Goal: Transaction & Acquisition: Purchase product/service

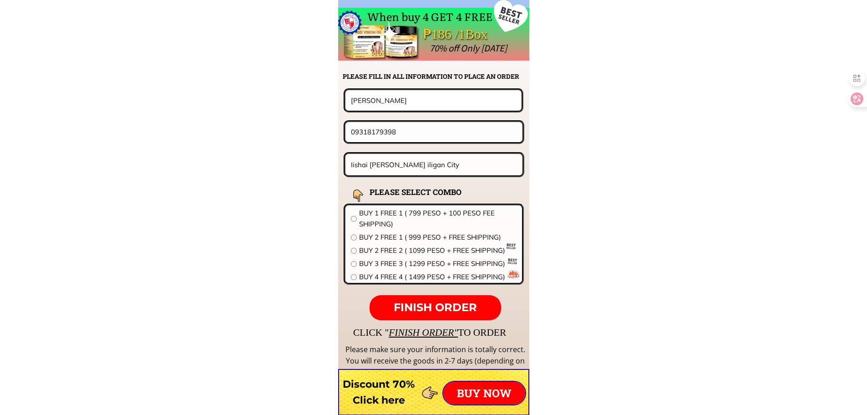
scroll to position [7145, 0]
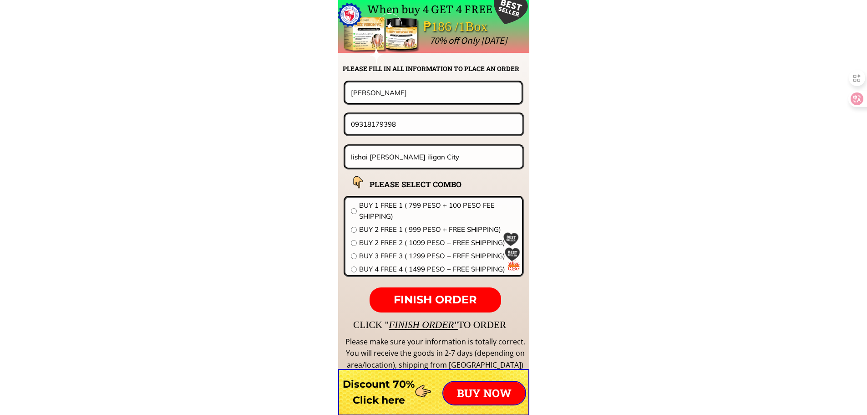
drag, startPoint x: 423, startPoint y: 89, endPoint x: 215, endPoint y: 90, distance: 207.2
paste input "Changed (" Vangie Maristañez"
type input "Changed (" Vangie Maristañez"
drag, startPoint x: 405, startPoint y: 126, endPoint x: 299, endPoint y: 128, distance: 106.6
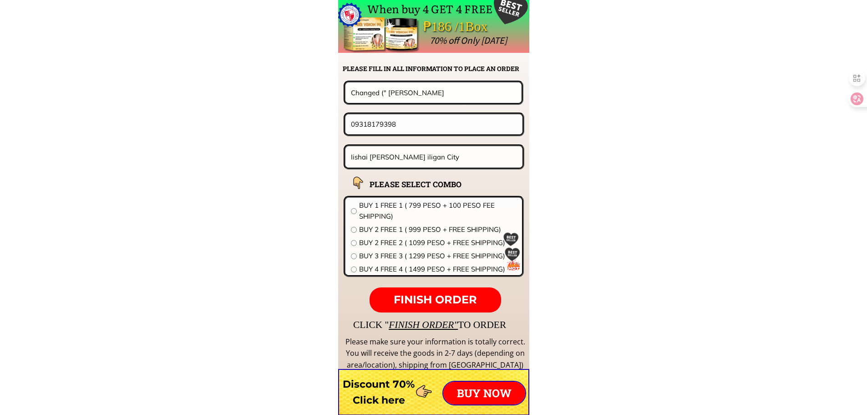
paste input "687124297"
type input "09687124297"
drag, startPoint x: 404, startPoint y: 138, endPoint x: 413, endPoint y: 150, distance: 14.0
click at [405, 138] on form "FINISH ORDER Changed (" Vangie Maristañez 09687124297 Iishai suarez iligan City…" at bounding box center [377, 197] width 295 height 232
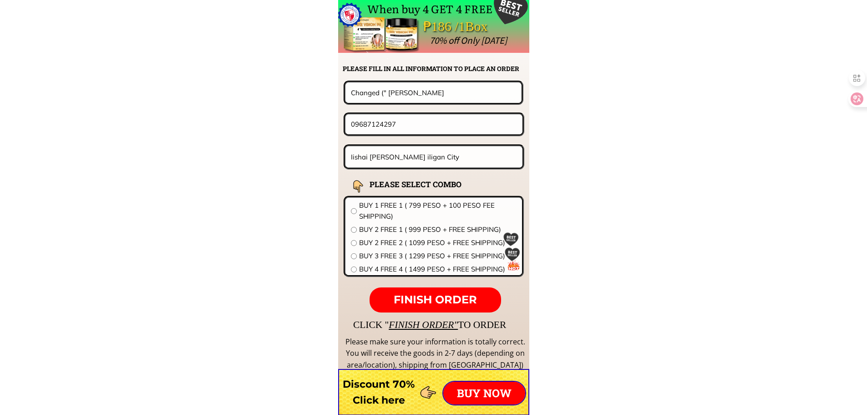
click at [413, 150] on input "Iishai suarez iligan City" at bounding box center [434, 156] width 171 height 21
paste input "No.3 Guadalupe Street Sñora. de la Pa Home) Barangay Dalig, Anti"
type input "No.3 Guadalupe Street Sñora. de la Pa Home) Barangay Dalig, Anti"
click at [387, 213] on span "BUY 1 FREE 1 ( 799 PESO + 100 PESO FEE SHIPPING)" at bounding box center [438, 211] width 158 height 22
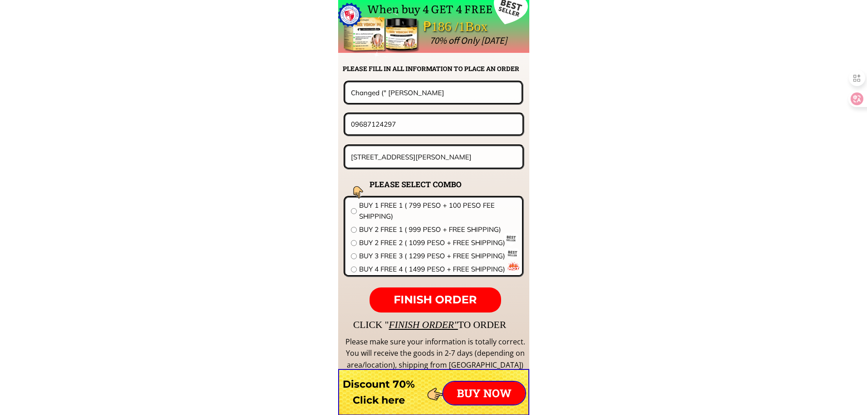
radio input "true"
drag, startPoint x: 390, startPoint y: 92, endPoint x: 297, endPoint y: 99, distance: 93.1
type input "Vangie Maristañez"
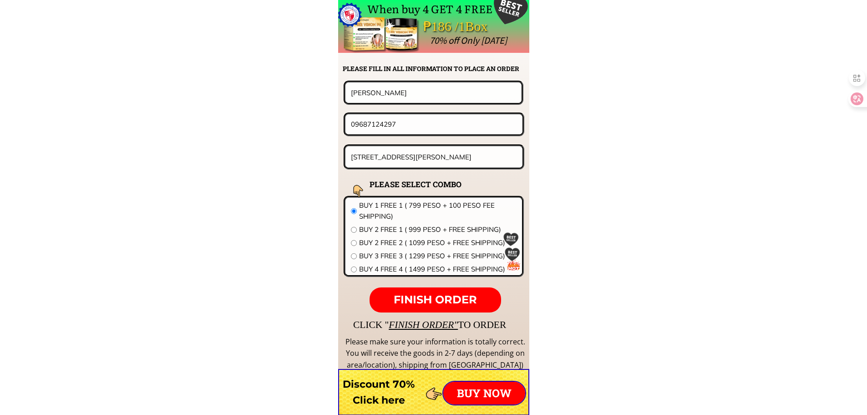
click at [473, 299] on span "FINISH ORDER" at bounding box center [435, 299] width 83 height 13
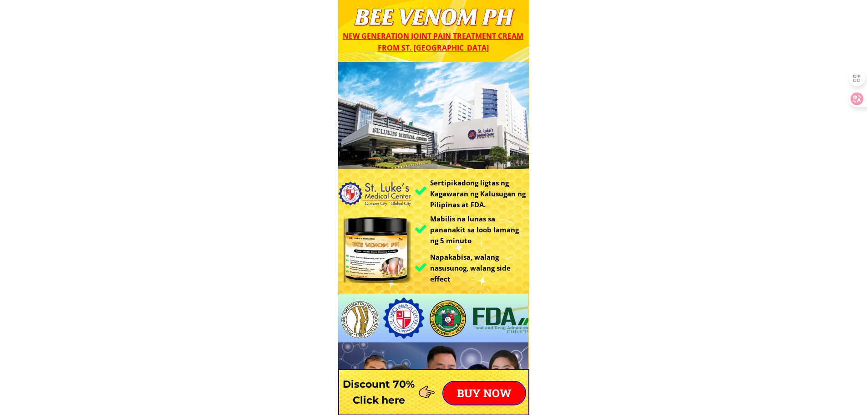
click at [494, 396] on p "BUY NOW" at bounding box center [485, 393] width 82 height 23
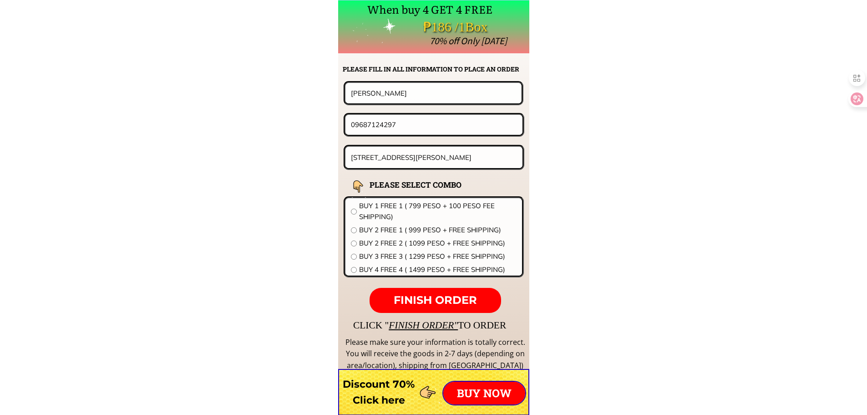
scroll to position [7145, 0]
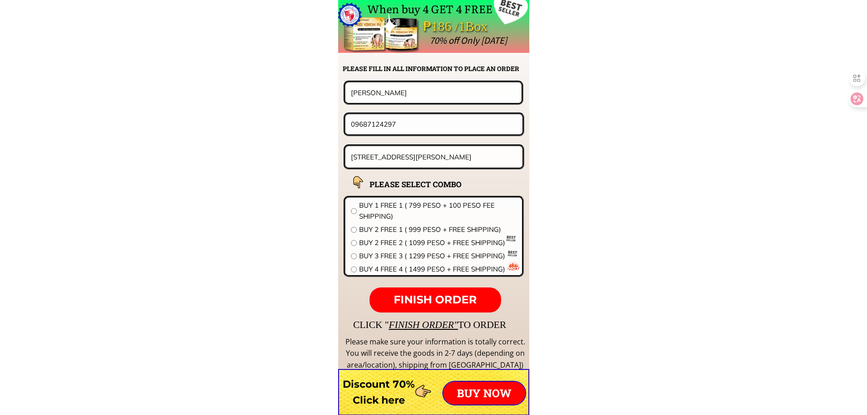
drag, startPoint x: 377, startPoint y: 93, endPoint x: 235, endPoint y: 92, distance: 141.2
paste input "[PERSON_NAME]"
type input "[PERSON_NAME]"
drag, startPoint x: 342, startPoint y: 128, endPoint x: 267, endPoint y: 145, distance: 76.8
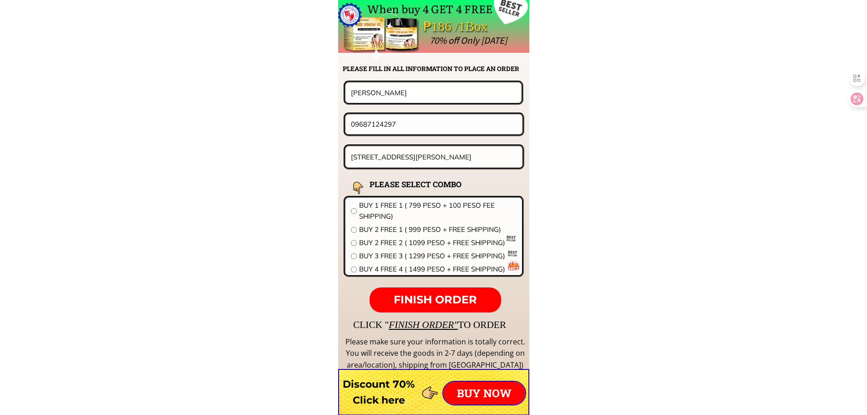
paste input "168795861"
type input "09168795861"
click at [448, 147] on input "[STREET_ADDRESS][PERSON_NAME]" at bounding box center [434, 156] width 171 height 21
paste input "Lumbangan Mabinay Negros Oriental"
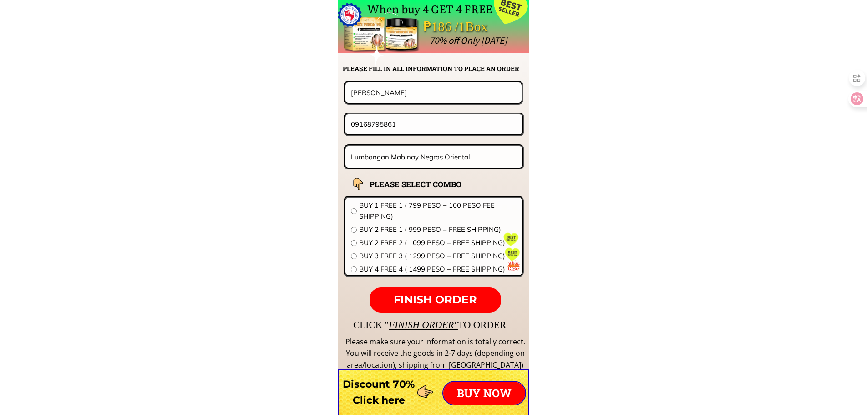
type input "Lumbangan Mabinay Negros Oriental"
drag, startPoint x: 416, startPoint y: 269, endPoint x: 422, endPoint y: 275, distance: 8.4
click at [417, 268] on span "BUY 4 FREE 4 ( 1499 PESO + FREE SHIPPING)" at bounding box center [438, 269] width 158 height 11
radio input "true"
click at [430, 301] on span "FINISH ORDER" at bounding box center [435, 299] width 83 height 13
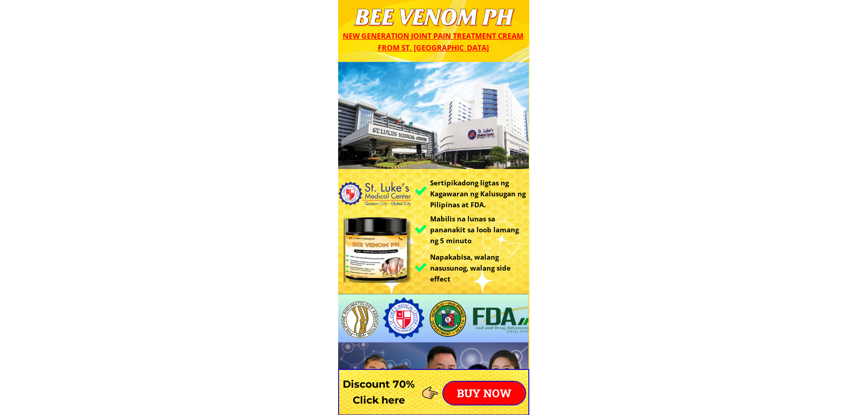
click at [493, 390] on p "BUY NOW" at bounding box center [485, 393] width 82 height 23
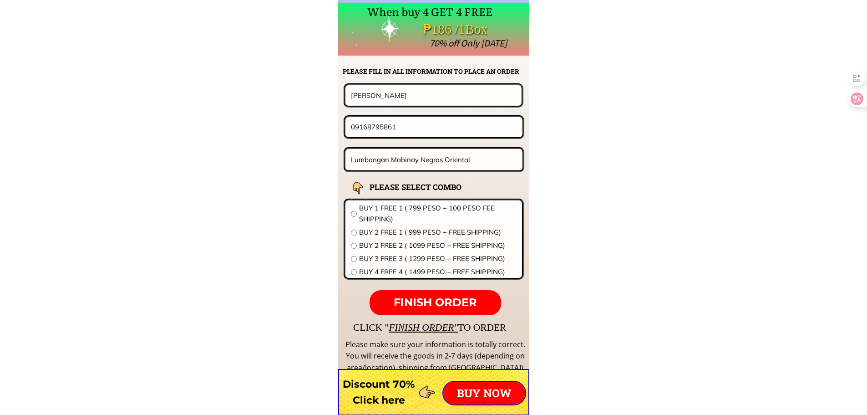
scroll to position [7145, 0]
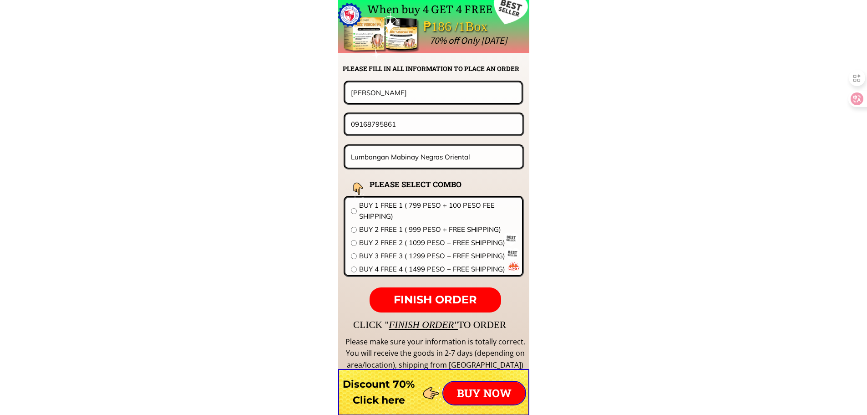
click at [412, 97] on input "[PERSON_NAME]" at bounding box center [434, 92] width 170 height 20
paste input "Franklin Sicat"
type input "Franklin Sicat"
drag, startPoint x: 372, startPoint y: 130, endPoint x: 292, endPoint y: 127, distance: 80.7
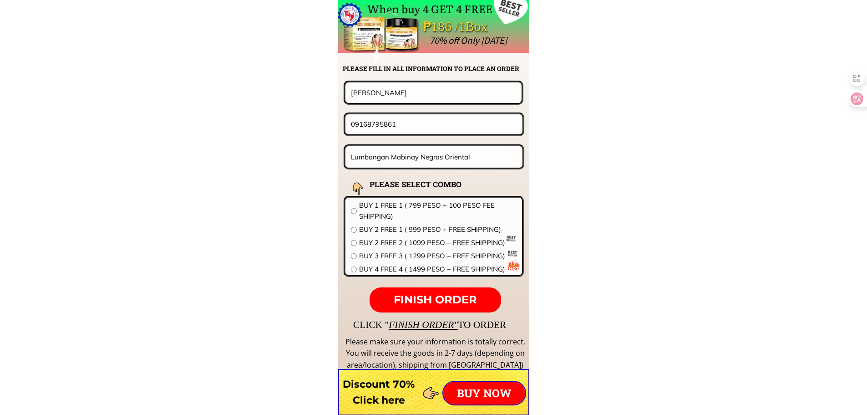
paste input "493789009"
type input "09493789009"
click at [455, 160] on input "Lumbangan Mabinay Negros Oriental" at bounding box center [434, 156] width 171 height 21
paste input "107 zero st blk 4 west rembo tagug"
type input "107 zero st blk 4 west rembo tagug"
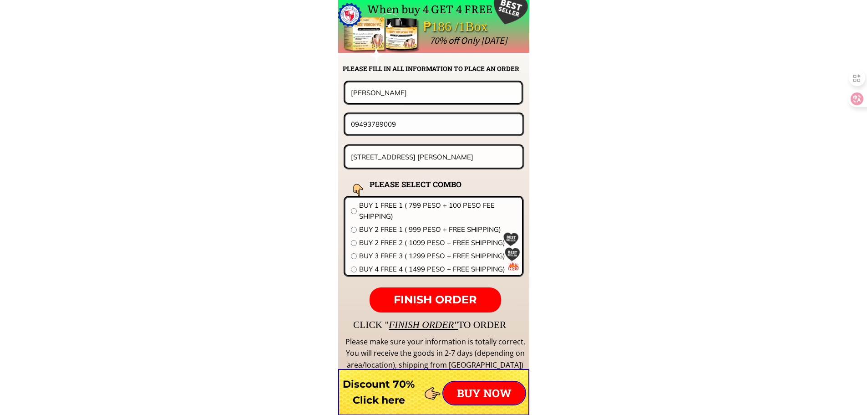
click at [404, 265] on span "BUY 4 FREE 4 ( 1499 PESO + FREE SHIPPING)" at bounding box center [438, 269] width 158 height 11
radio input "true"
click at [419, 298] on span "FINISH ORDER" at bounding box center [435, 299] width 83 height 13
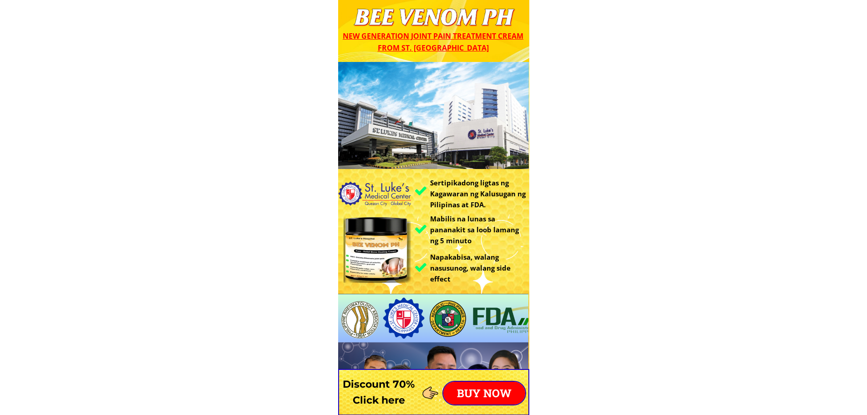
click at [486, 384] on p "BUY NOW" at bounding box center [485, 393] width 82 height 23
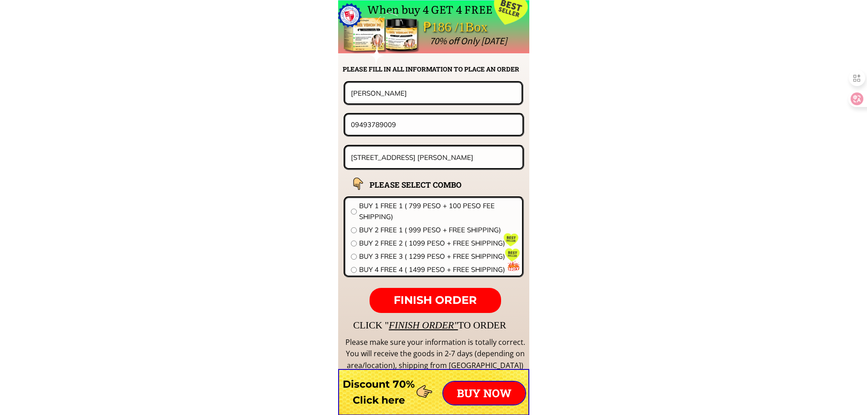
scroll to position [7145, 0]
drag, startPoint x: 403, startPoint y: 94, endPoint x: 195, endPoint y: 82, distance: 208.9
paste input "Anna A Tamo"
type input "Anna A Tamo"
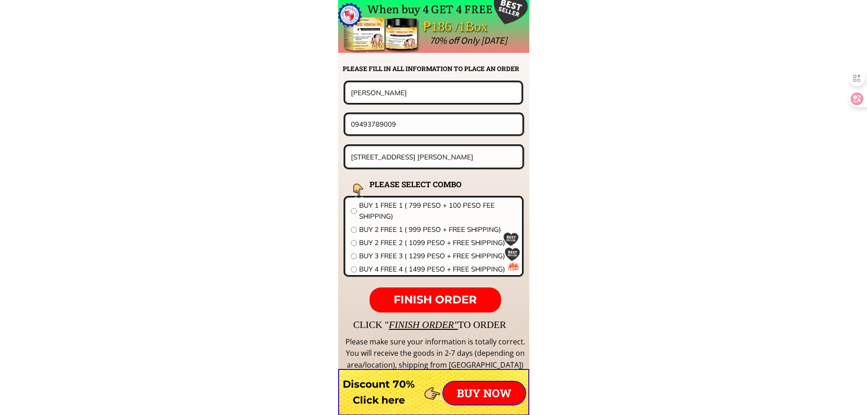
drag, startPoint x: 410, startPoint y: 122, endPoint x: 227, endPoint y: 101, distance: 184.7
paste input "318976852"
type input "09318976852"
click at [452, 158] on input "107 zero st blk 4 west rembo tagug" at bounding box center [434, 156] width 171 height 21
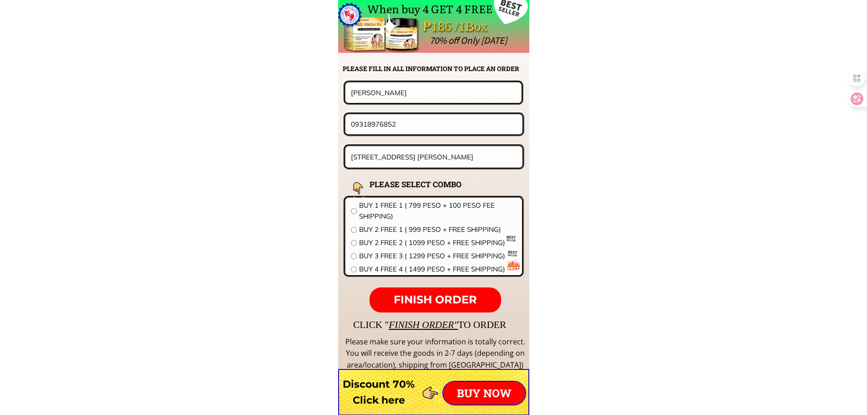
paste input "Purok Bayanihan 2 Brgy Marawi Camiling Tarlac"
type input "Purok Bayanihan 2 Brgy Marawi Camiling Tarlac"
click at [412, 209] on span "BUY 1 FREE 1 ( 799 PESO + 100 PESO FEE SHIPPING)" at bounding box center [438, 211] width 158 height 22
radio input "true"
drag, startPoint x: 431, startPoint y: 284, endPoint x: 436, endPoint y: 292, distance: 10.0
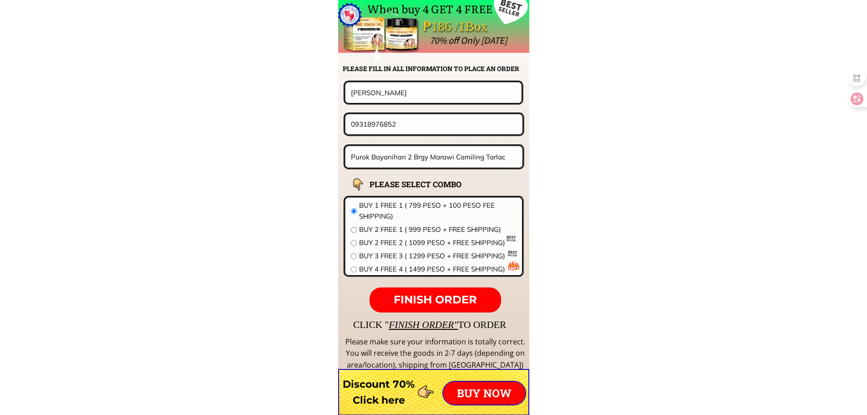
click at [435, 289] on form "FINISH ORDER Anna A Tamo 09318976852 Purok Bayanihan 2 Brgy Marawi Camiling Tar…" at bounding box center [377, 197] width 295 height 232
click at [436, 292] on p "FINISH ORDER" at bounding box center [435, 300] width 131 height 26
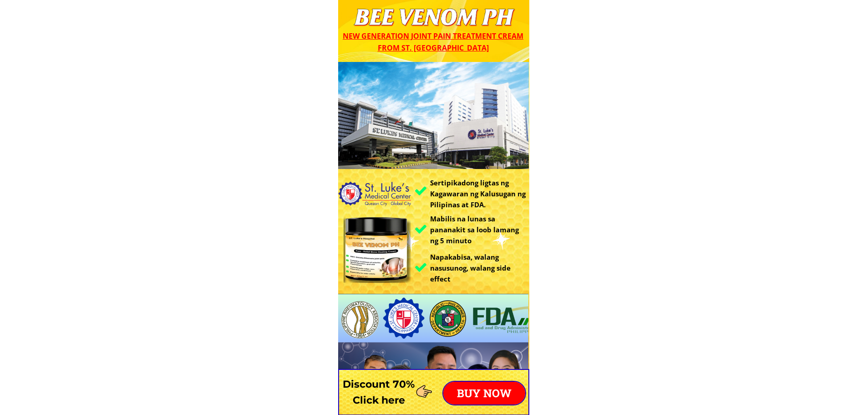
click at [480, 391] on p "BUY NOW" at bounding box center [485, 393] width 82 height 23
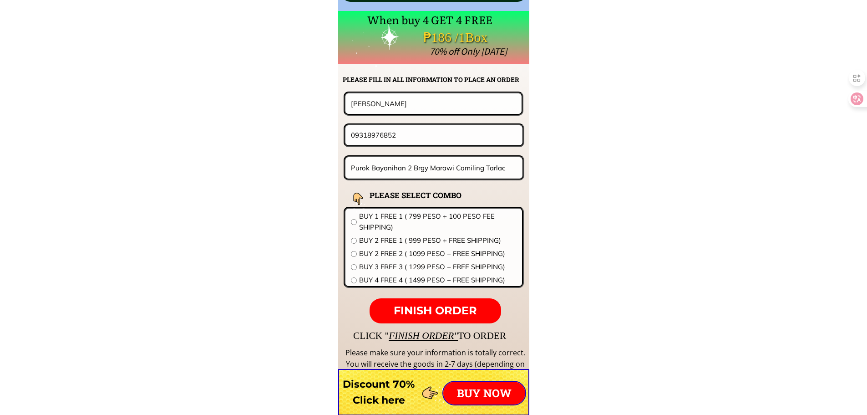
scroll to position [7145, 0]
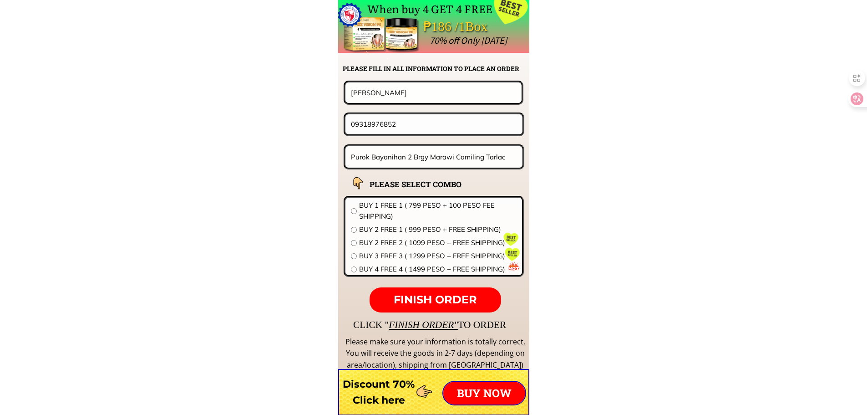
drag, startPoint x: 413, startPoint y: 96, endPoint x: 269, endPoint y: 98, distance: 143.5
paste input "ja marie Demigaya"
type input "[PERSON_NAME]"
drag, startPoint x: 356, startPoint y: 127, endPoint x: 551, endPoint y: 132, distance: 195.4
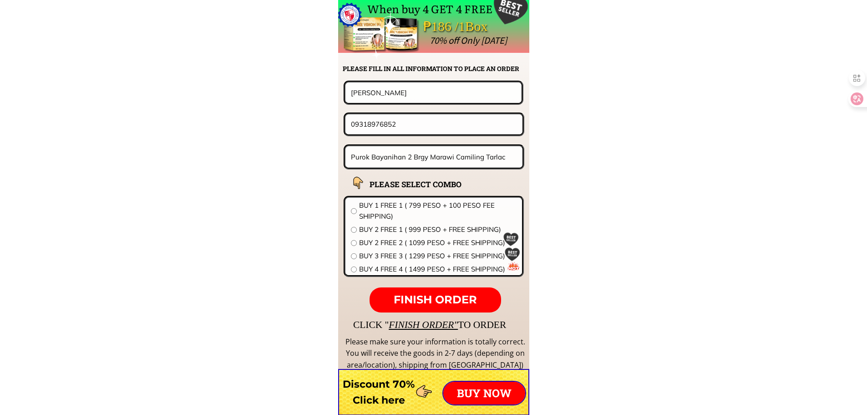
paste input "971342443"
type input "09971342443"
click at [453, 158] on input "Purok Bayanihan 2 Brgy Marawi Camiling Tarlac" at bounding box center [434, 156] width 171 height 21
paste input "[GEOGRAPHIC_DATA][STREET_ADDRESS][PERSON_NAME] atbang sa my hotel"
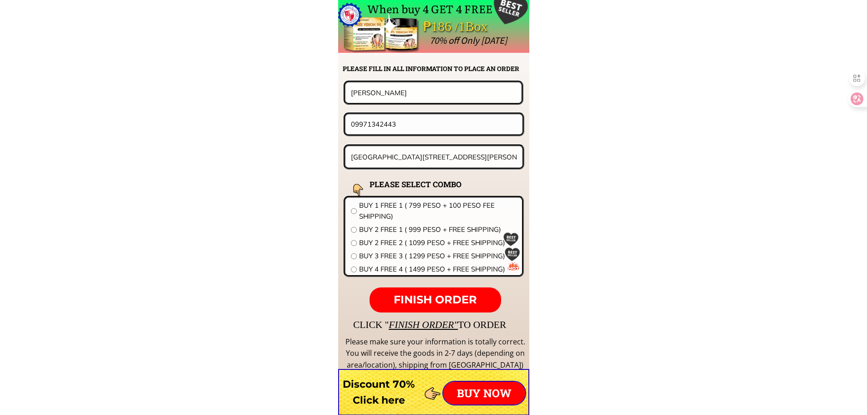
type input "[GEOGRAPHIC_DATA][STREET_ADDRESS][PERSON_NAME] atbang sa my hotel"
click at [405, 248] on span "BUY 2 FREE 2 ( 1099 PESO + FREE SHIPPING)" at bounding box center [438, 242] width 158 height 11
radio input "true"
click at [405, 253] on span "BUY 3 FREE 3 ( 1299 PESO + FREE SHIPPING)" at bounding box center [438, 255] width 158 height 11
radio input "true"
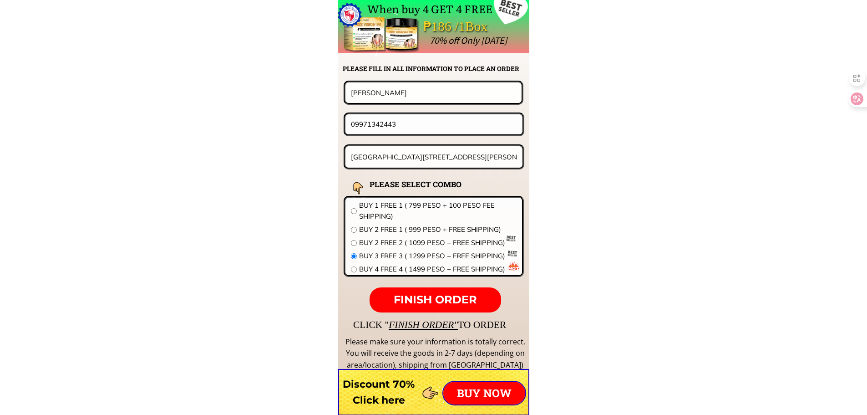
click at [429, 284] on form "FINISH ORDER Anja marie Demigaya 09971342443 Brgy 3a San Pedro street atbang sa…" at bounding box center [377, 197] width 295 height 232
click at [431, 295] on span "FINISH ORDER" at bounding box center [435, 299] width 83 height 13
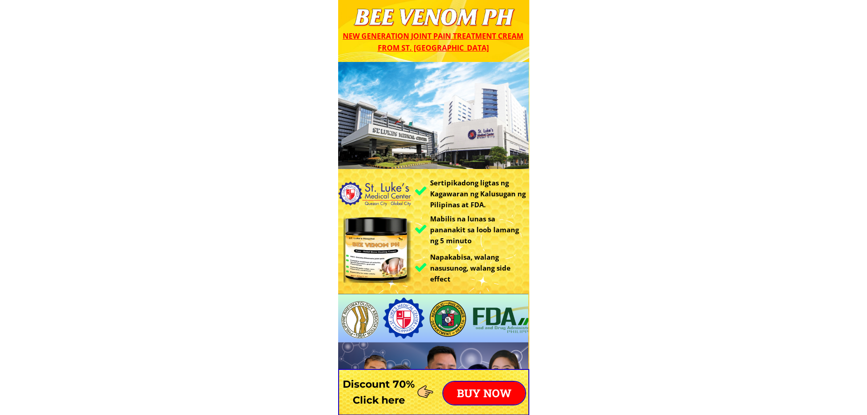
click at [486, 386] on p "BUY NOW" at bounding box center [485, 393] width 82 height 23
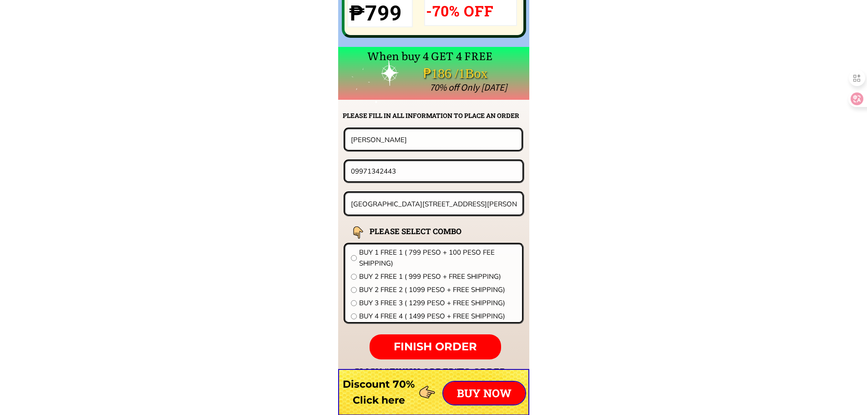
scroll to position [7145, 0]
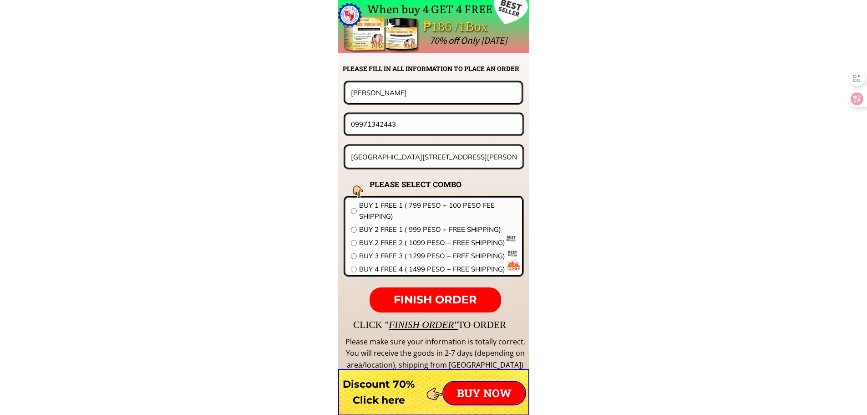
drag, startPoint x: 428, startPoint y: 101, endPoint x: 209, endPoint y: 89, distance: 219.4
paste input "[PERSON_NAME]"
type input "[PERSON_NAME]"
click at [442, 125] on input "09971342443" at bounding box center [434, 124] width 171 height 20
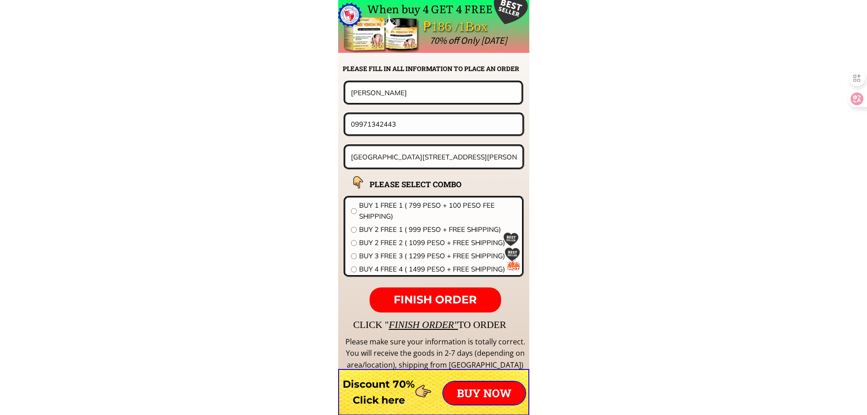
paste input "109270046092"
drag, startPoint x: 357, startPoint y: 124, endPoint x: 300, endPoint y: 126, distance: 56.5
type input "09270046092"
click at [495, 158] on input "[GEOGRAPHIC_DATA][STREET_ADDRESS][PERSON_NAME] atbang sa my hotel" at bounding box center [434, 156] width 171 height 21
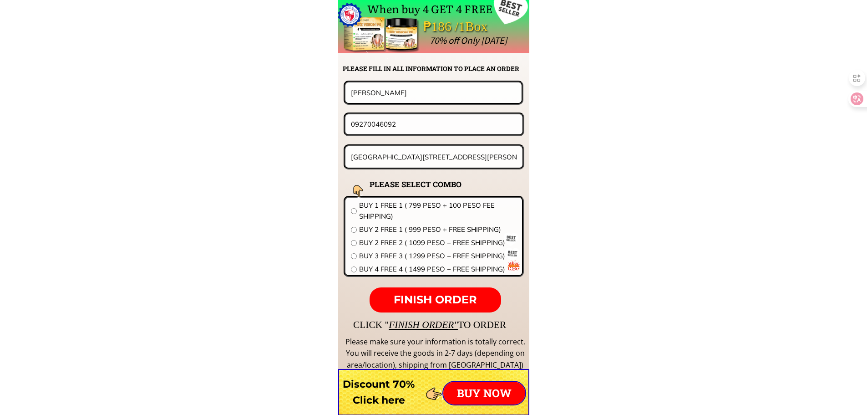
paste input "Catacdegan Viejo [GEOGRAPHIC_DATA][PERSON_NAME][GEOGRAPHIC_DATA]"
type input "Catacdegan Viejo [GEOGRAPHIC_DATA][PERSON_NAME][GEOGRAPHIC_DATA]"
click at [464, 205] on span "BUY 1 FREE 1 ( 799 PESO + 100 PESO FEE SHIPPING)" at bounding box center [438, 211] width 158 height 22
radio input "true"
click at [450, 301] on span "FINISH ORDER" at bounding box center [435, 299] width 83 height 13
